Goal: Navigation & Orientation: Find specific page/section

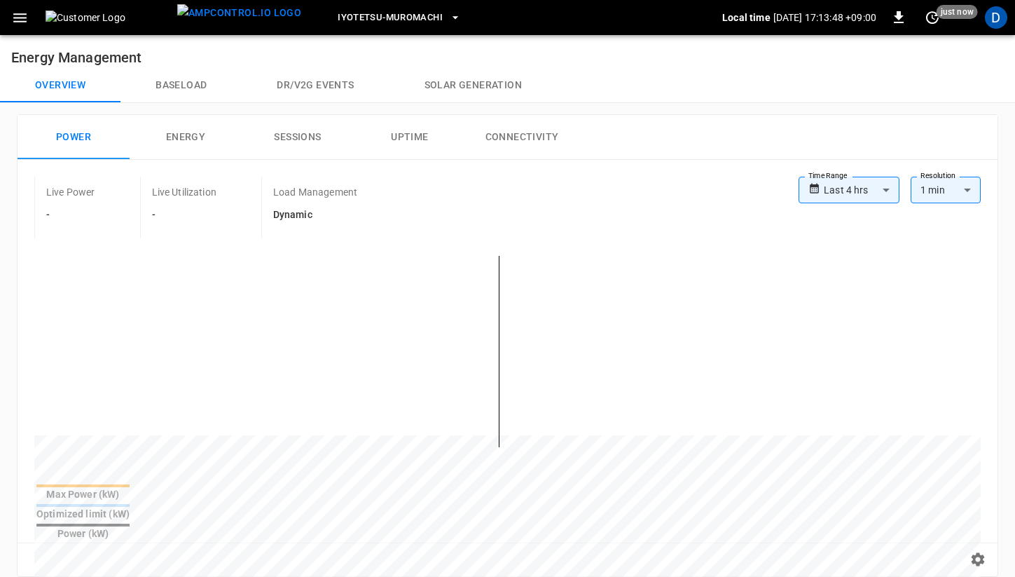
click at [193, 87] on button "Baseload" at bounding box center [181, 86] width 121 height 34
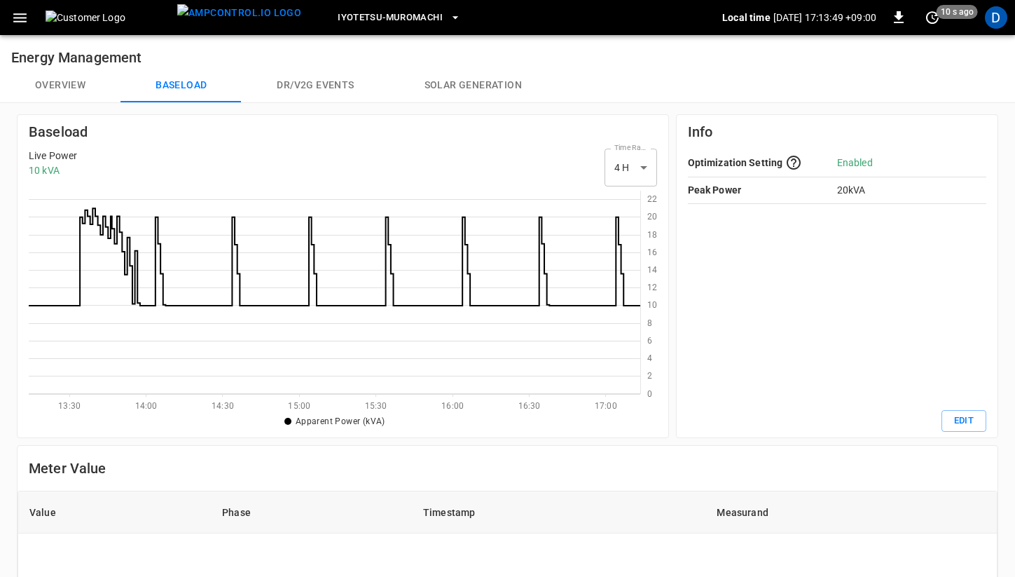
scroll to position [203, 612]
click at [85, 88] on button "Overview" at bounding box center [60, 86] width 121 height 34
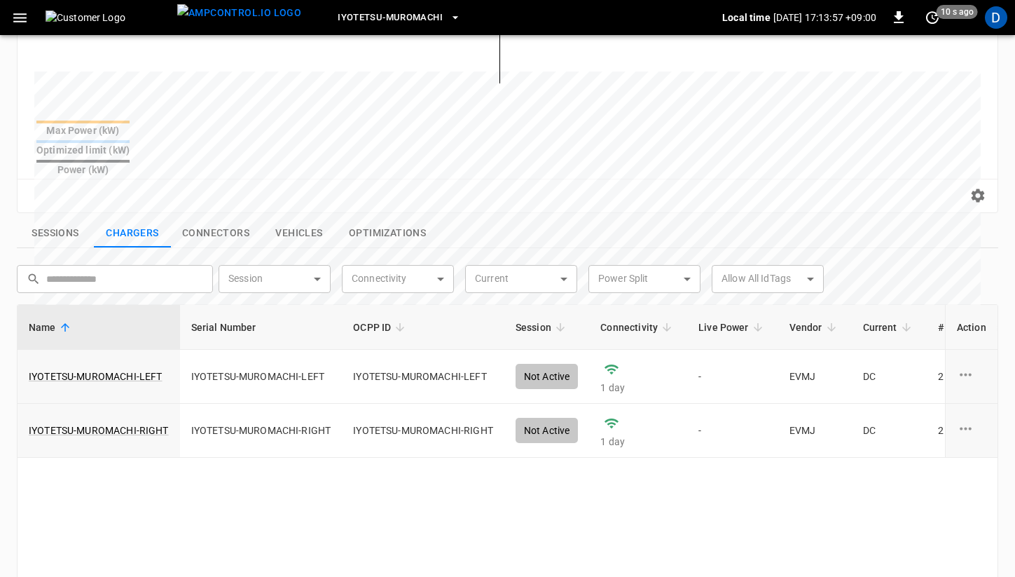
scroll to position [394, 0]
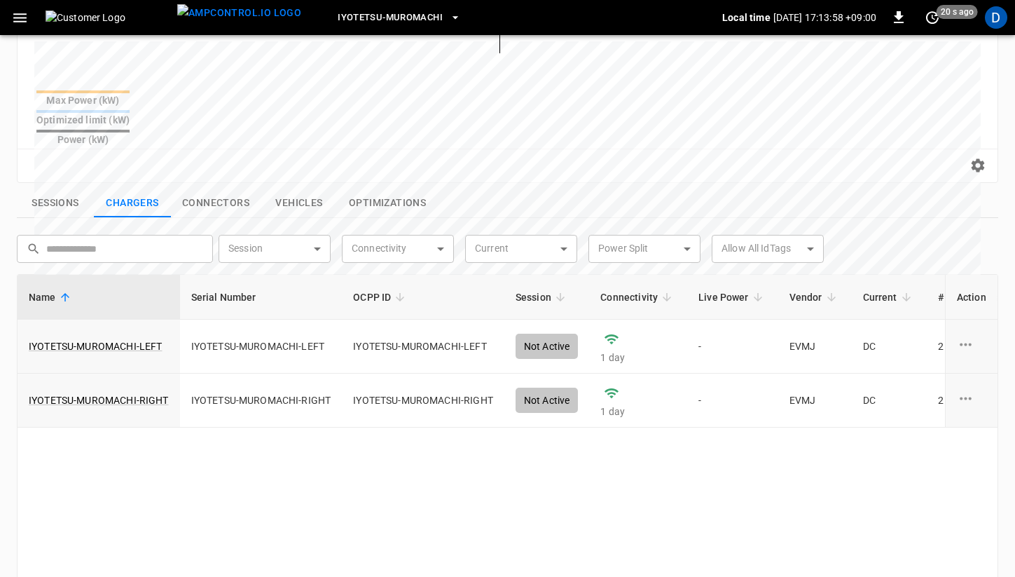
click at [62, 189] on button "Sessions" at bounding box center [55, 203] width 77 height 29
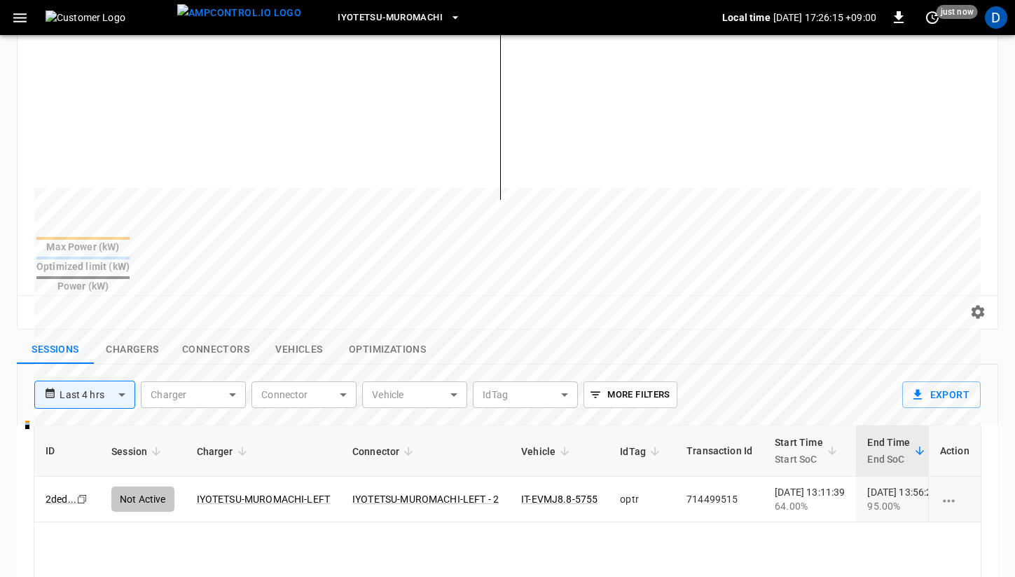
scroll to position [0, 0]
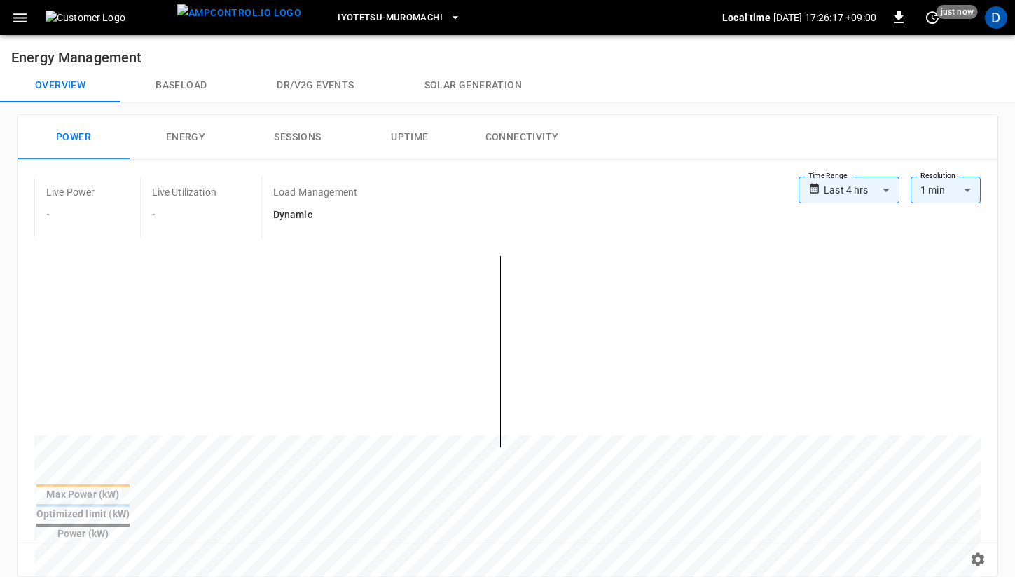
click at [519, 148] on button "Connectivity" at bounding box center [522, 137] width 112 height 45
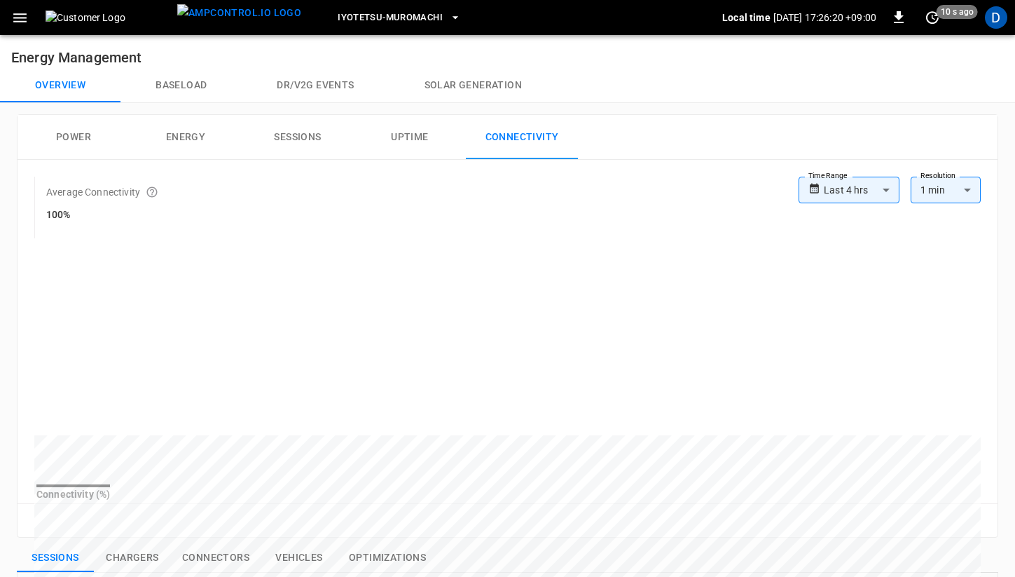
click at [71, 141] on button "Power" at bounding box center [74, 137] width 112 height 45
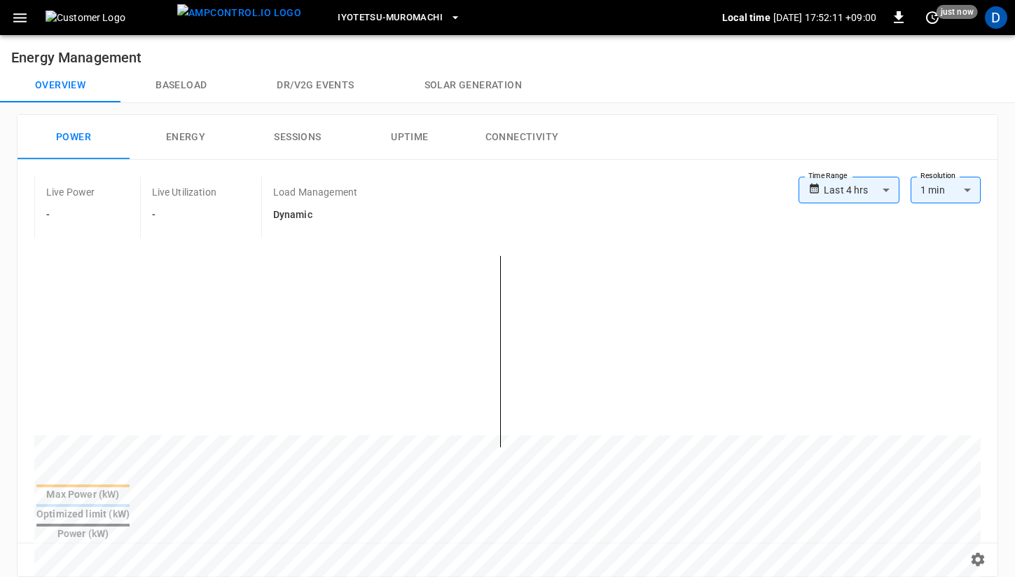
click at [210, 85] on button "Baseload" at bounding box center [181, 86] width 121 height 34
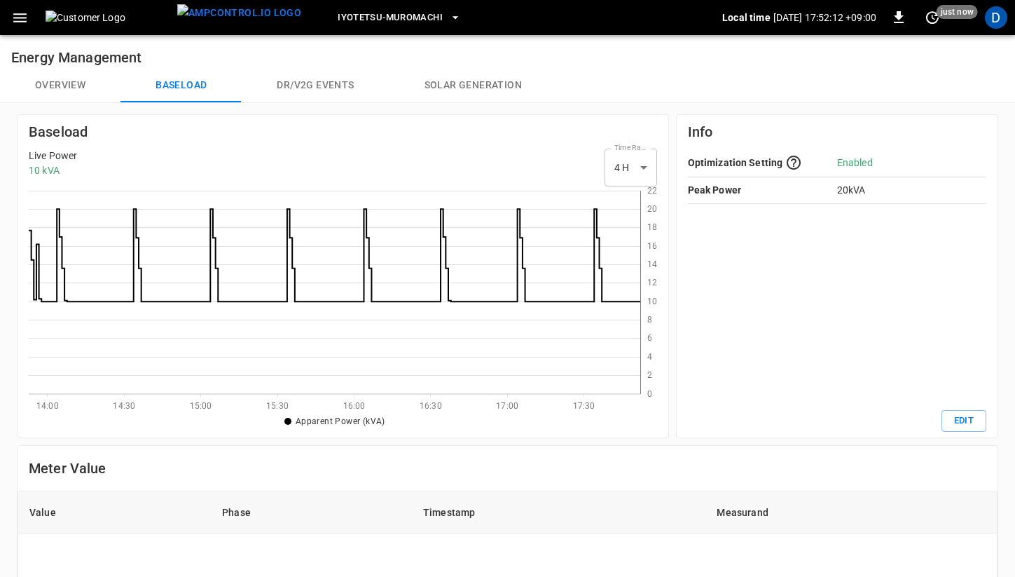
scroll to position [203, 612]
click at [46, 80] on button "Overview" at bounding box center [60, 86] width 121 height 34
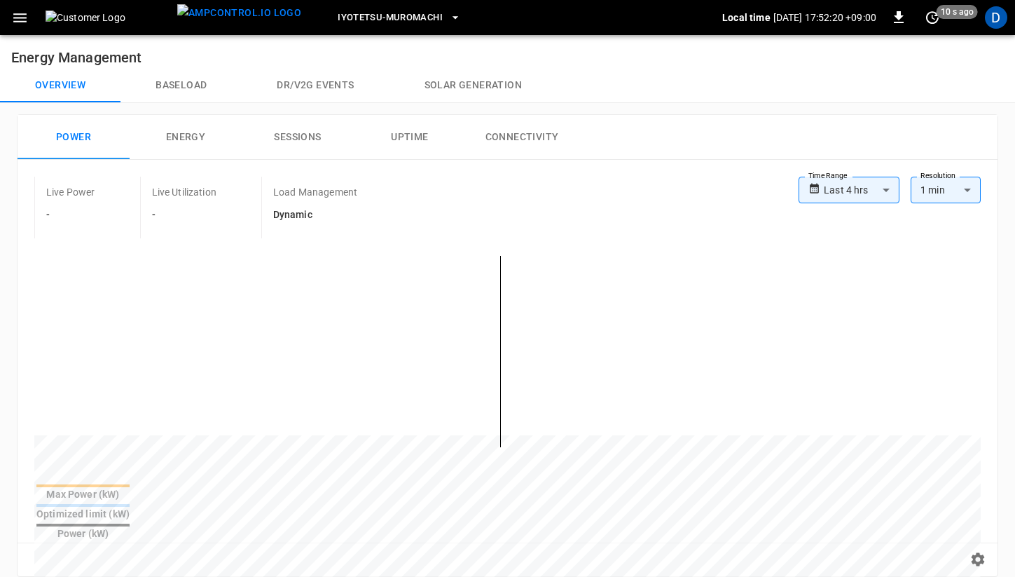
click at [195, 80] on button "Baseload" at bounding box center [181, 86] width 121 height 34
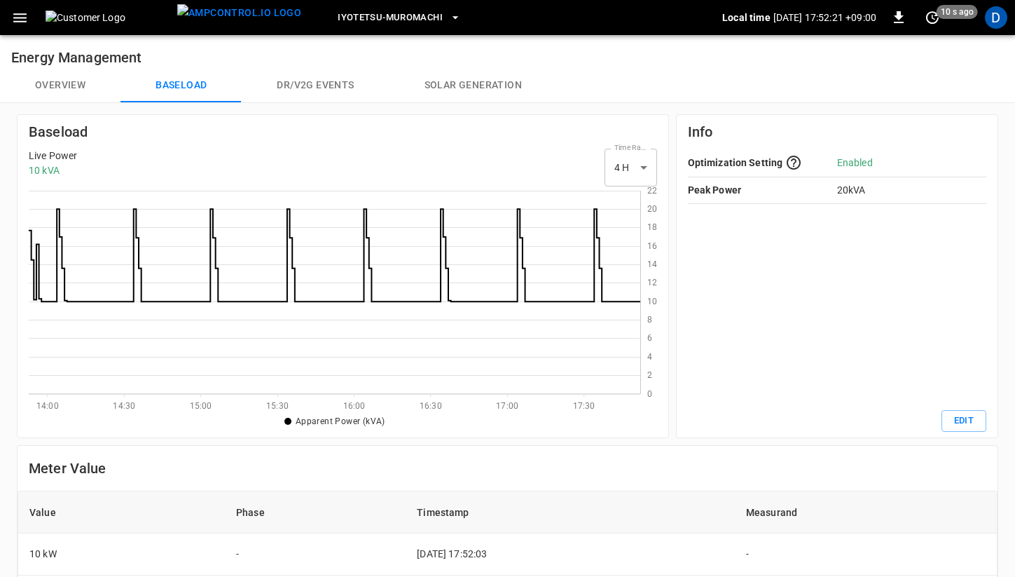
scroll to position [203, 612]
click at [93, 85] on button "Overview" at bounding box center [60, 86] width 121 height 34
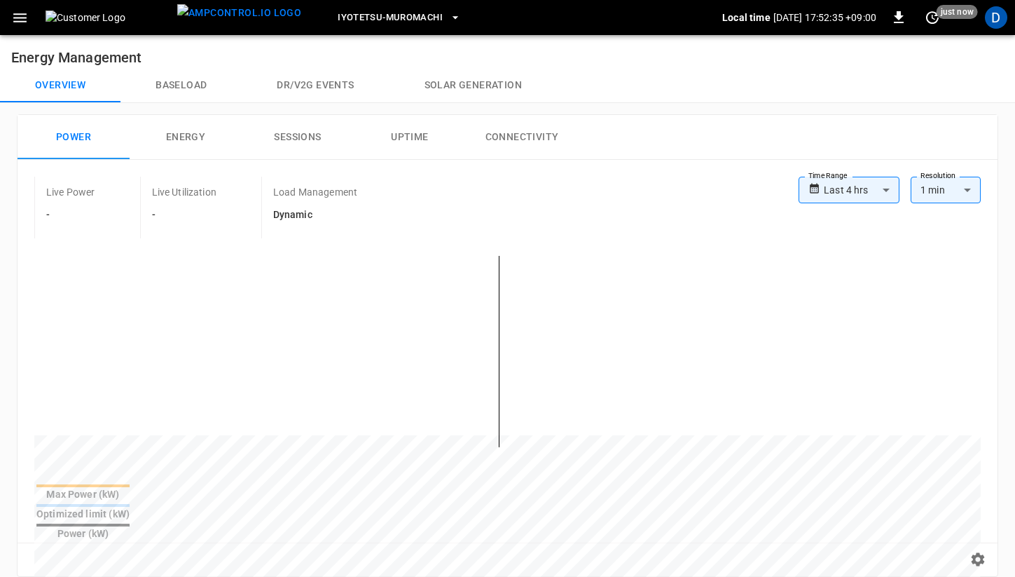
click at [197, 71] on button "Baseload" at bounding box center [181, 86] width 121 height 34
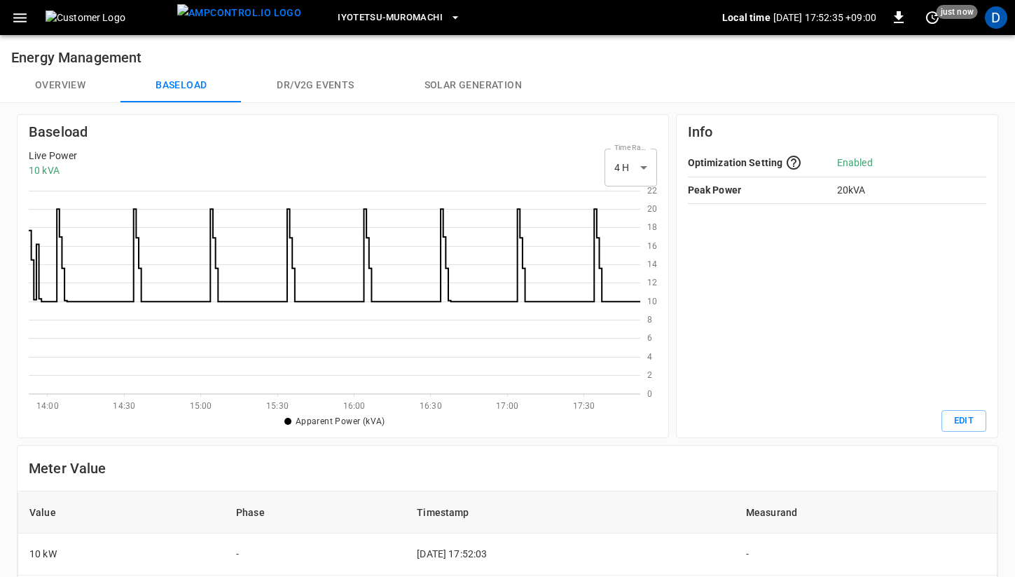
scroll to position [203, 612]
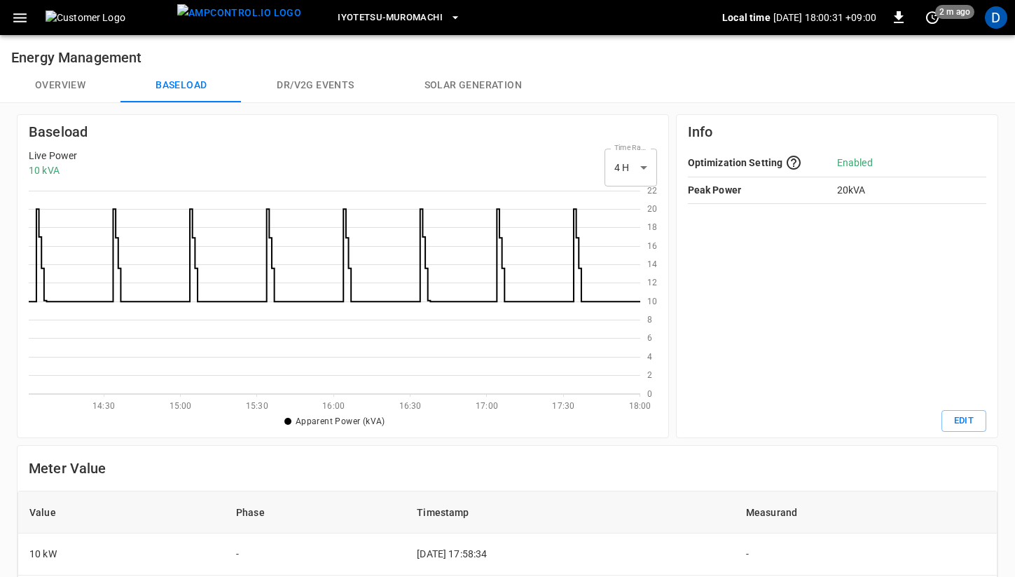
click at [58, 88] on button "Overview" at bounding box center [60, 86] width 121 height 34
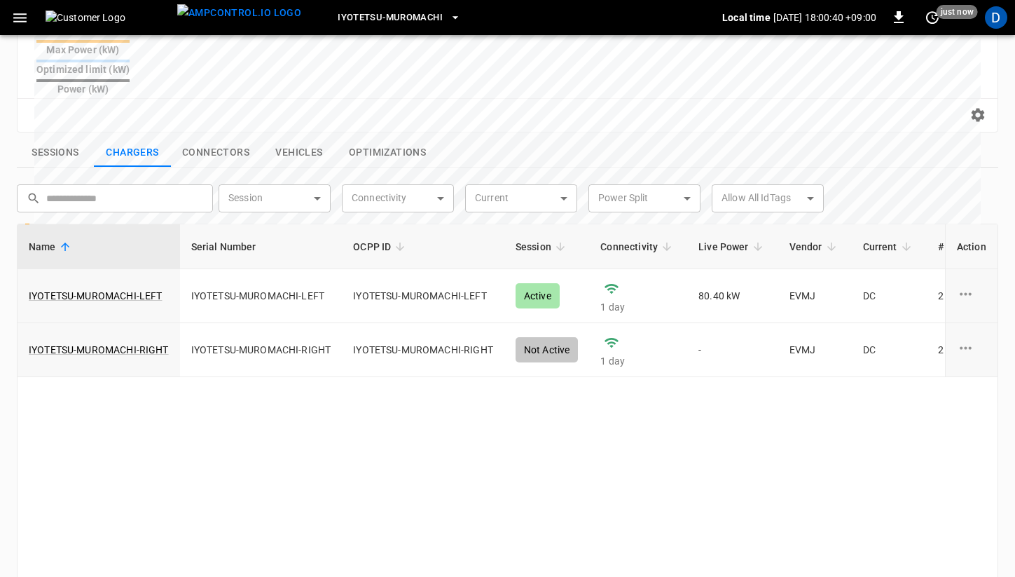
scroll to position [479, 0]
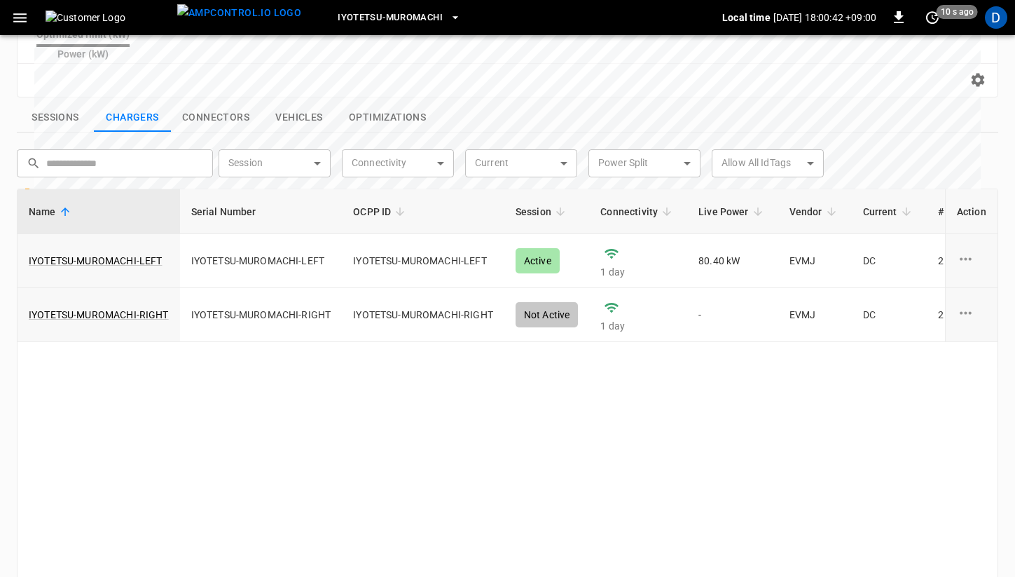
click at [53, 103] on button "Sessions" at bounding box center [55, 117] width 77 height 29
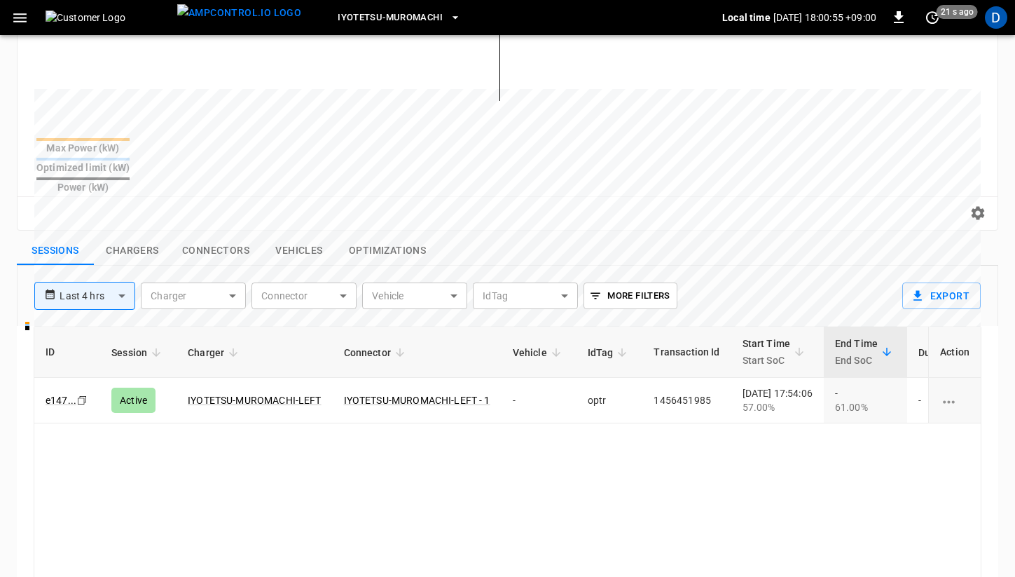
scroll to position [0, 0]
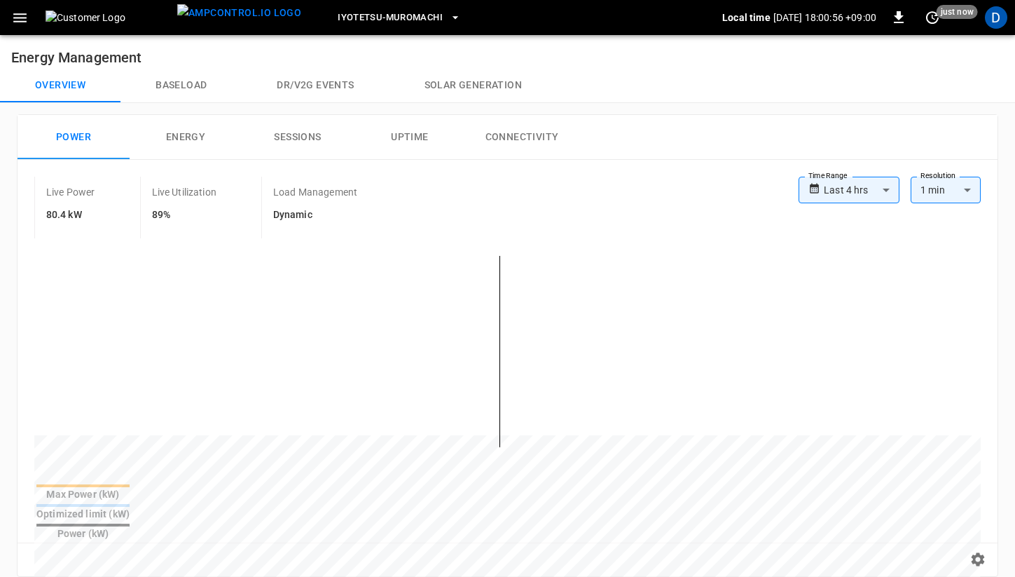
click at [198, 90] on button "Baseload" at bounding box center [181, 86] width 121 height 34
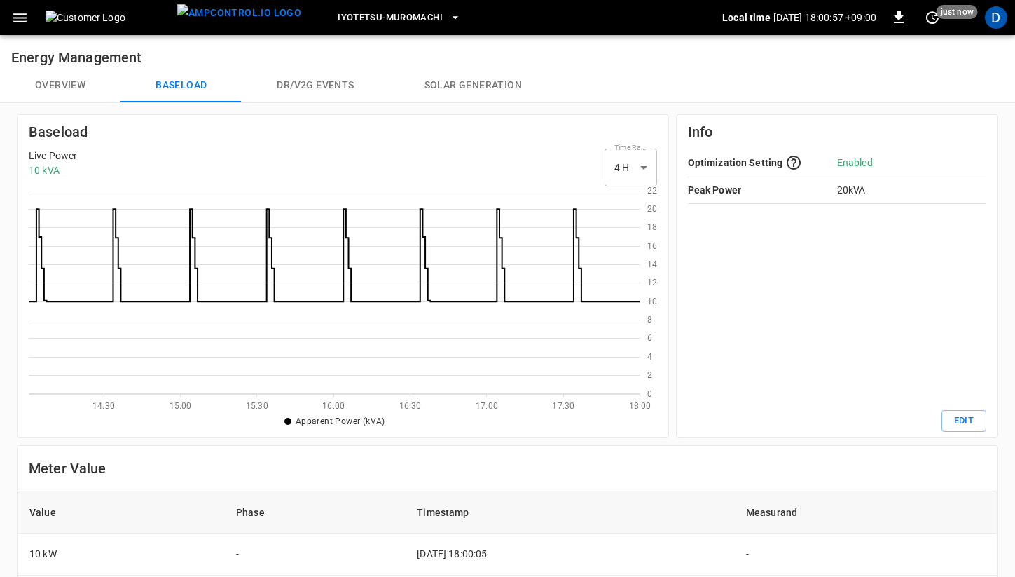
scroll to position [203, 612]
click at [67, 75] on button "Overview" at bounding box center [60, 86] width 121 height 34
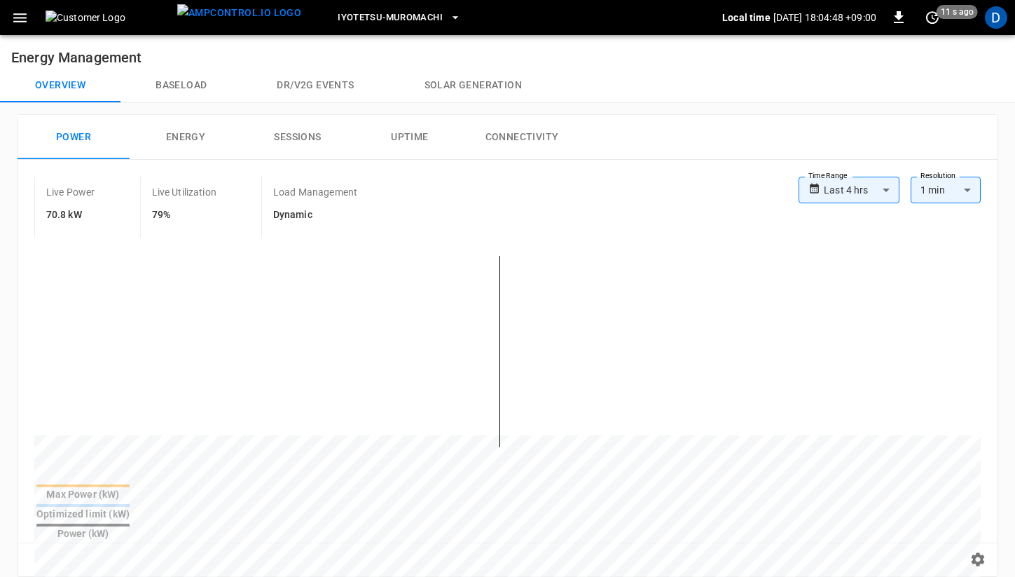
click at [182, 86] on button "Baseload" at bounding box center [181, 86] width 121 height 34
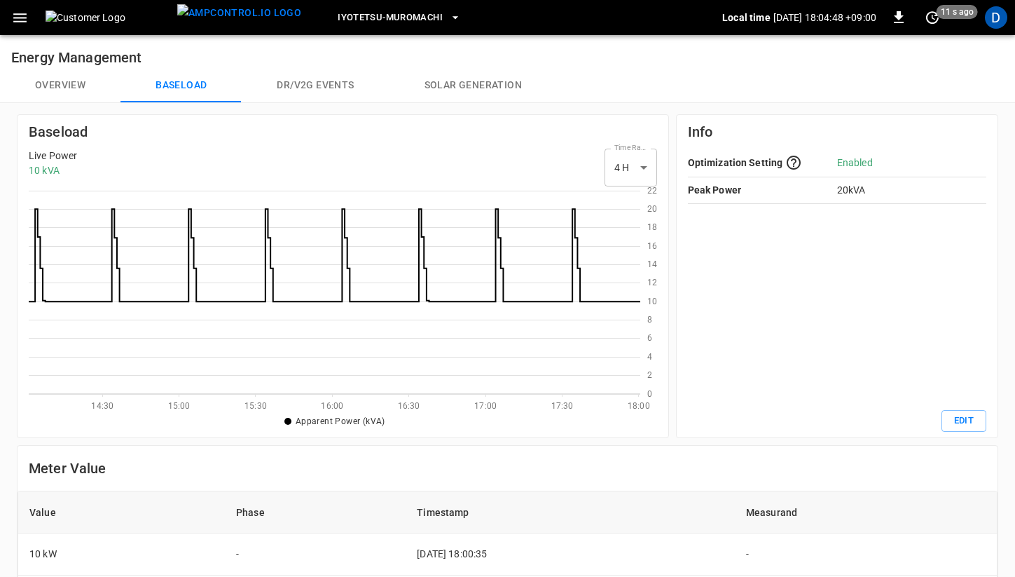
scroll to position [203, 612]
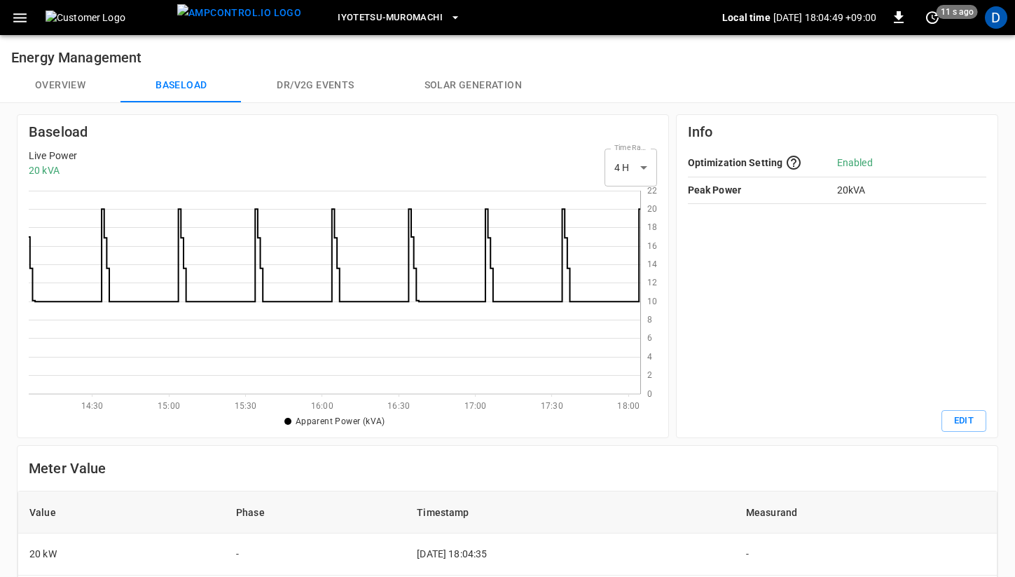
click at [81, 76] on button "Overview" at bounding box center [60, 86] width 121 height 34
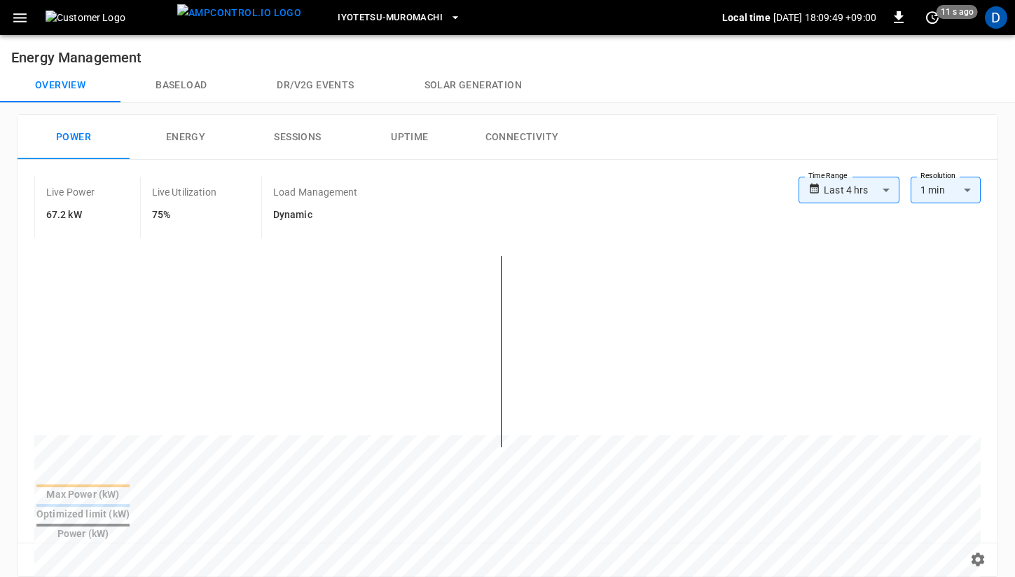
click at [178, 88] on button "Baseload" at bounding box center [181, 86] width 121 height 34
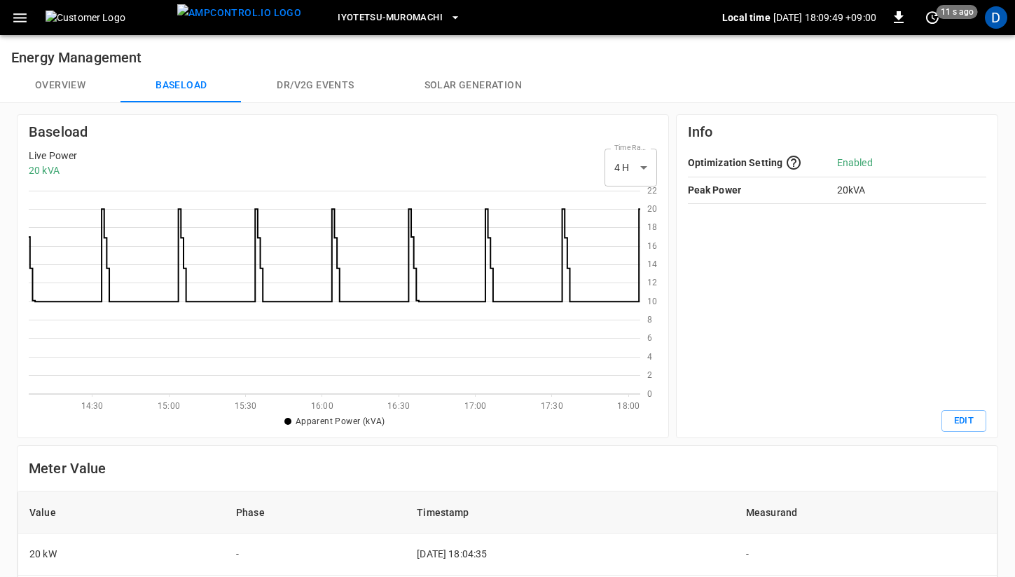
scroll to position [203, 612]
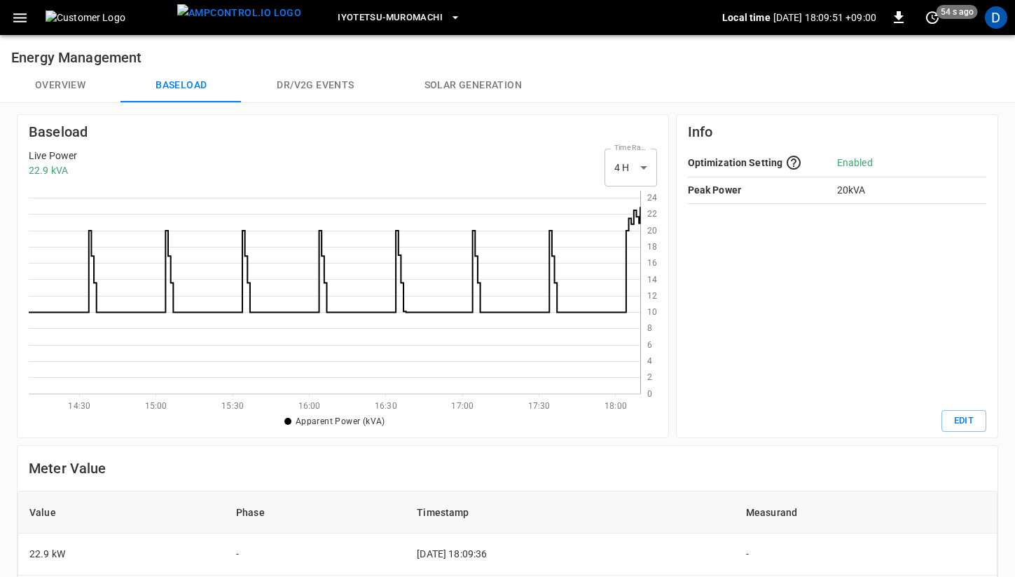
click at [55, 92] on button "Overview" at bounding box center [60, 86] width 121 height 34
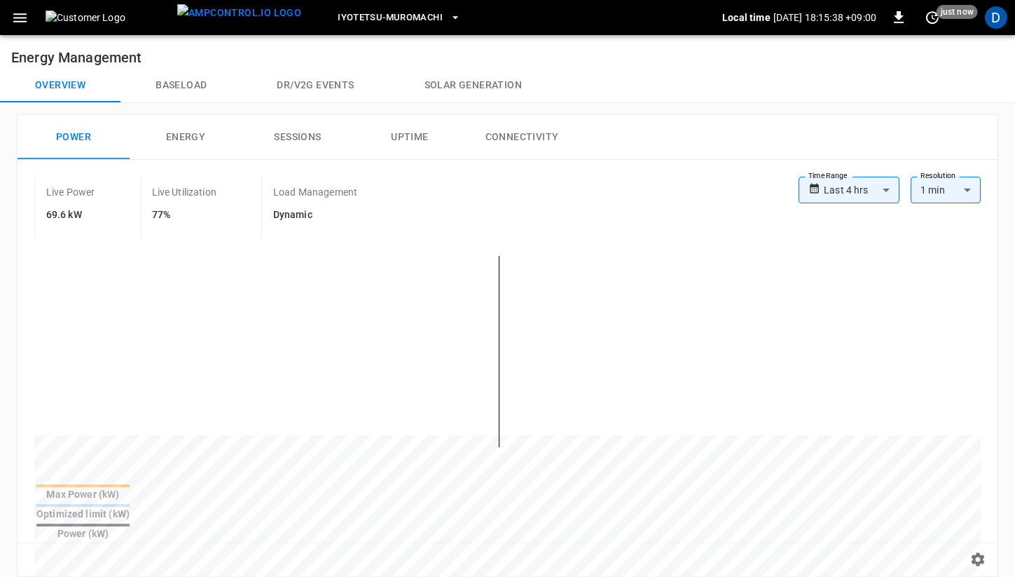
click at [188, 92] on button "Baseload" at bounding box center [181, 86] width 121 height 34
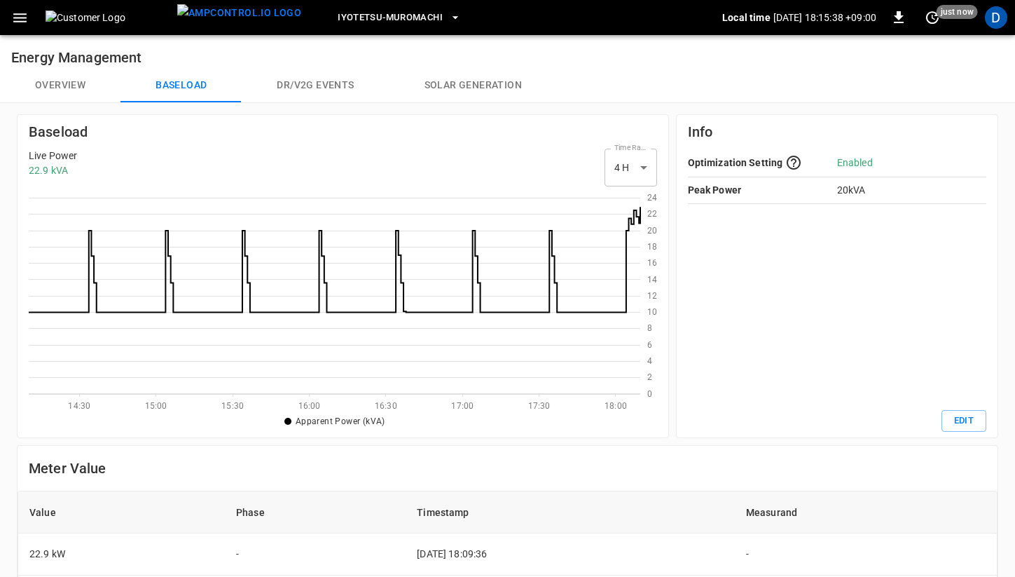
scroll to position [203, 612]
click at [67, 90] on button "Overview" at bounding box center [60, 86] width 121 height 34
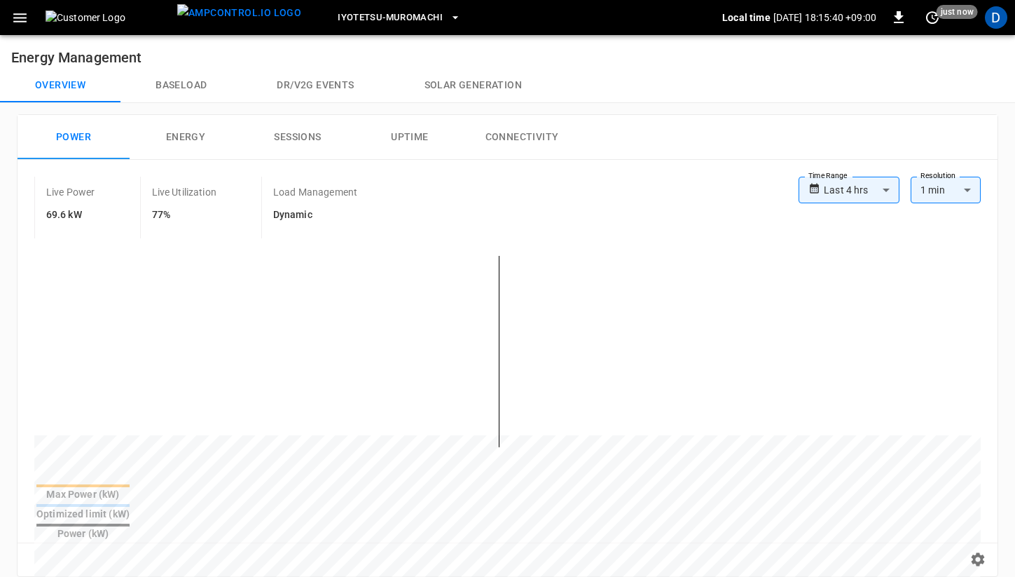
click at [203, 100] on button "Baseload" at bounding box center [181, 86] width 121 height 34
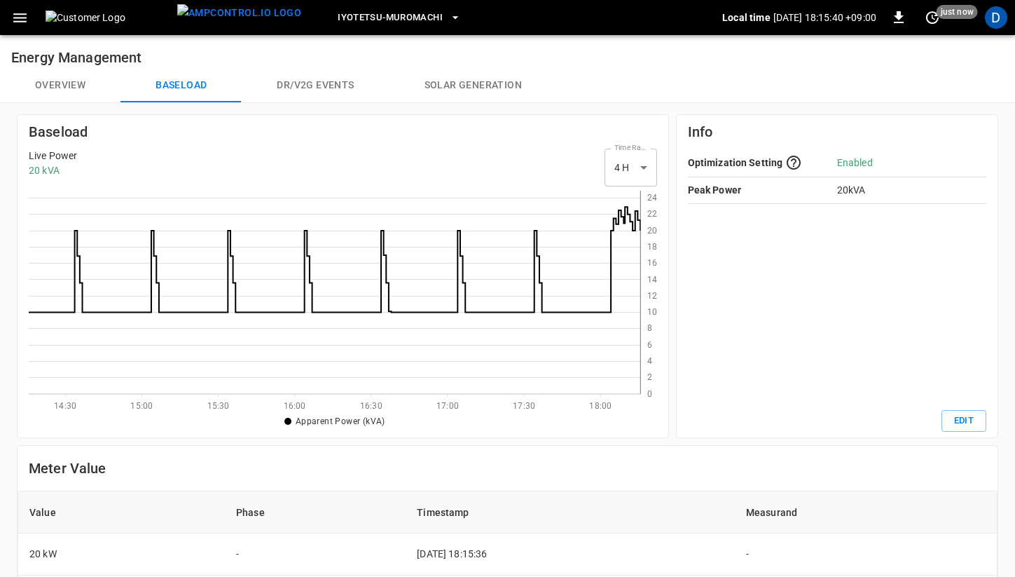
scroll to position [203, 612]
click at [81, 92] on button "Overview" at bounding box center [60, 86] width 121 height 34
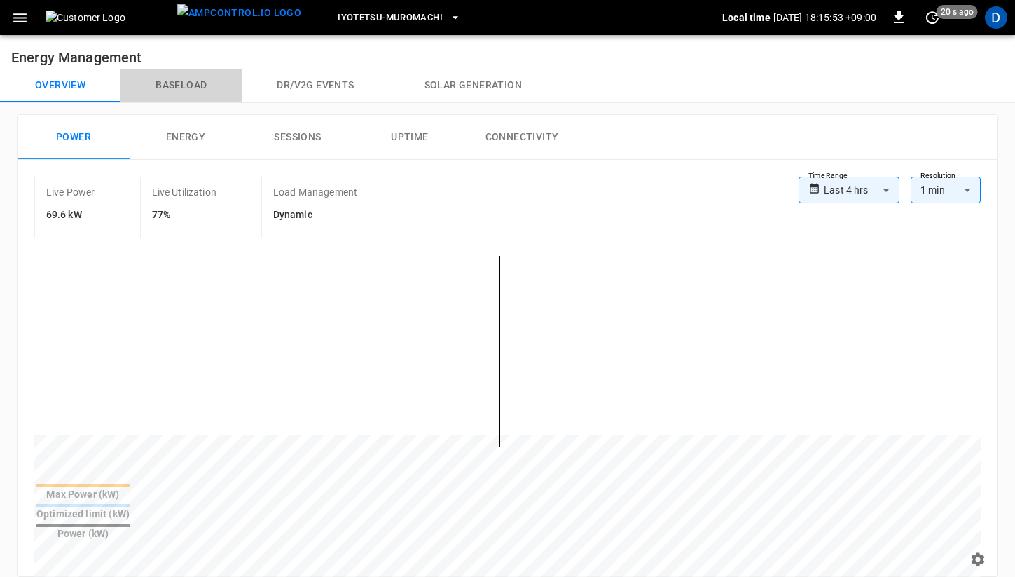
click at [174, 84] on button "Baseload" at bounding box center [181, 86] width 121 height 34
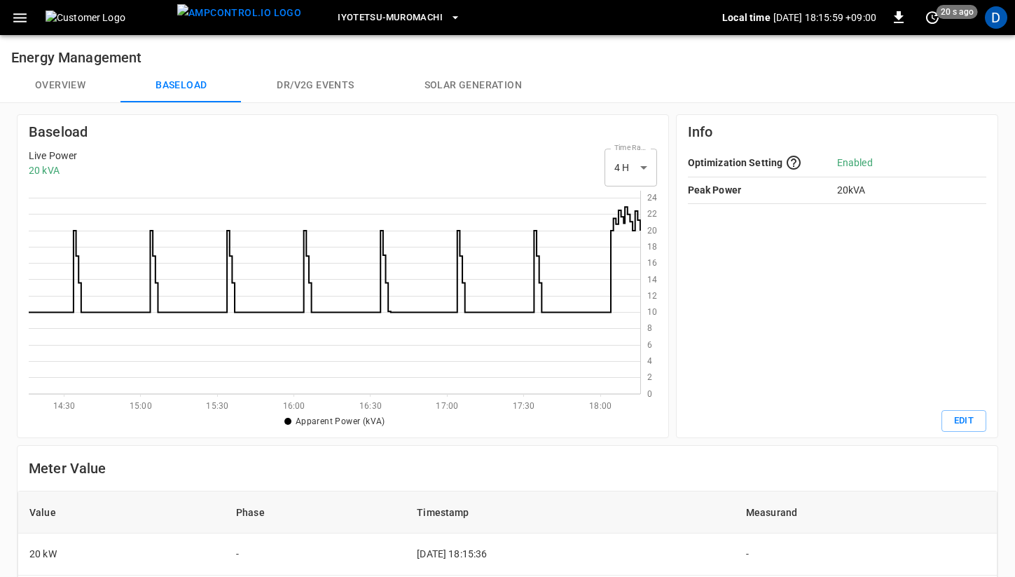
click at [47, 78] on button "Overview" at bounding box center [60, 86] width 121 height 34
